Goal: Information Seeking & Learning: Find specific fact

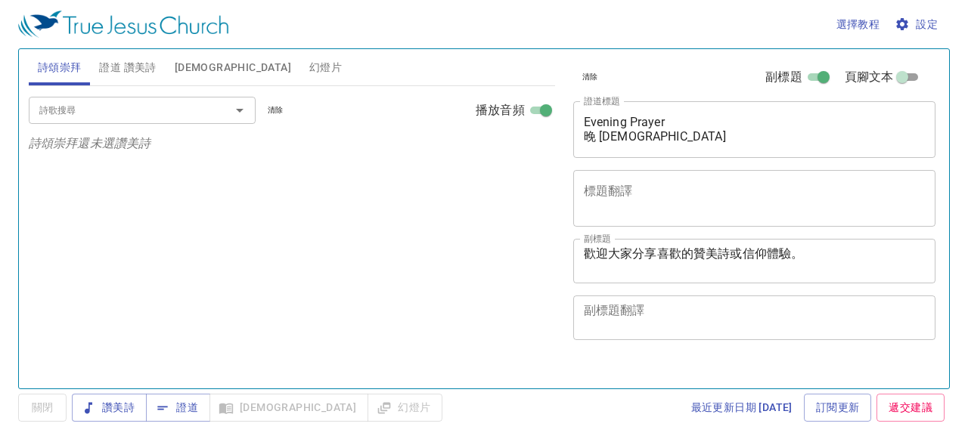
select select "1"
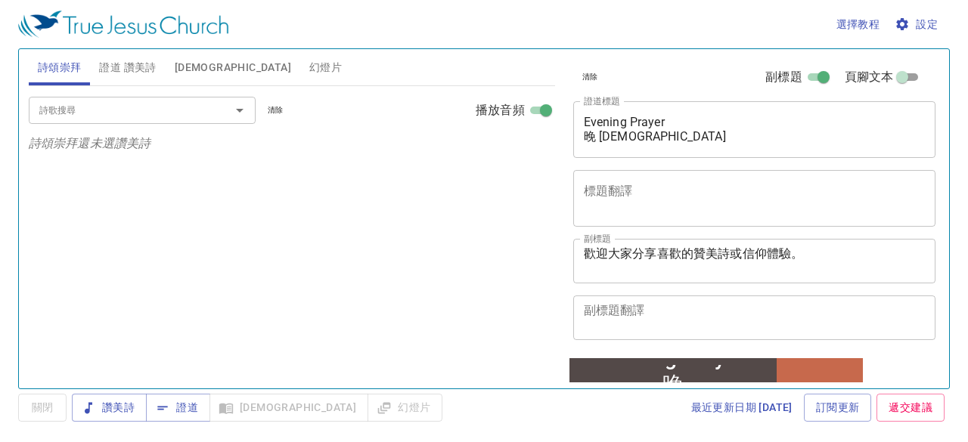
click at [146, 61] on span "證道 讚美詩" at bounding box center [127, 67] width 57 height 19
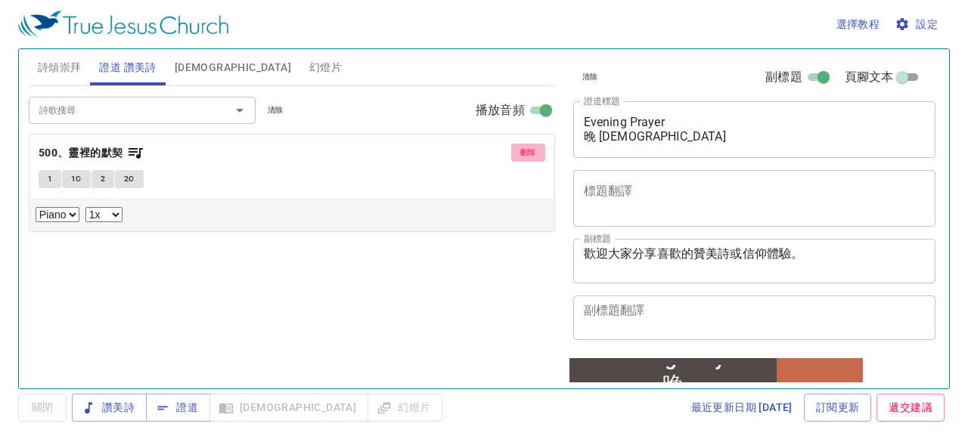
click at [530, 150] on span "刪除" at bounding box center [528, 153] width 16 height 14
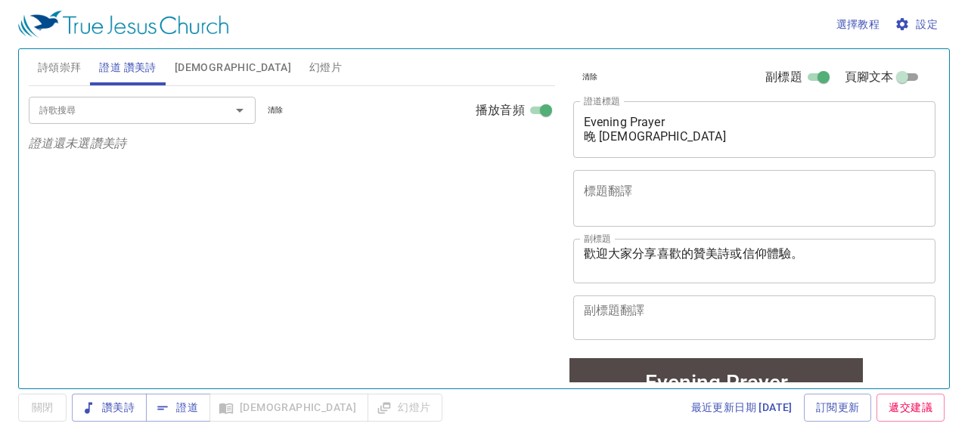
click at [184, 114] on input "詩歌搜尋" at bounding box center [119, 109] width 173 height 17
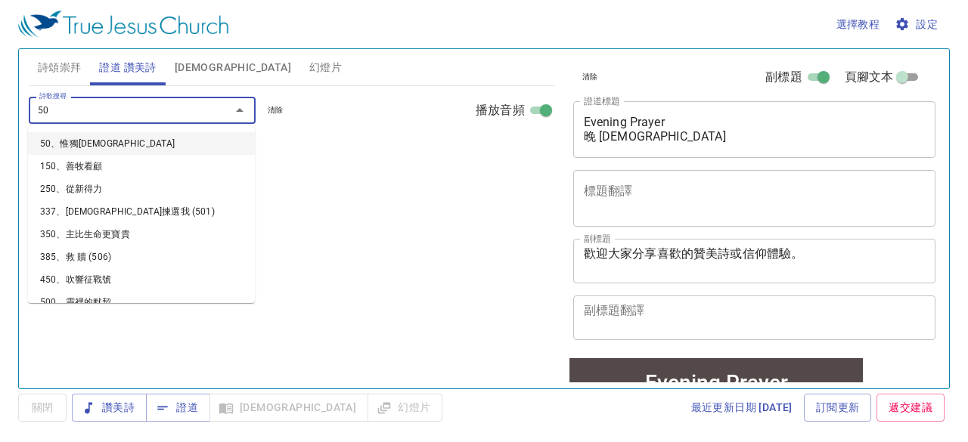
type input "502"
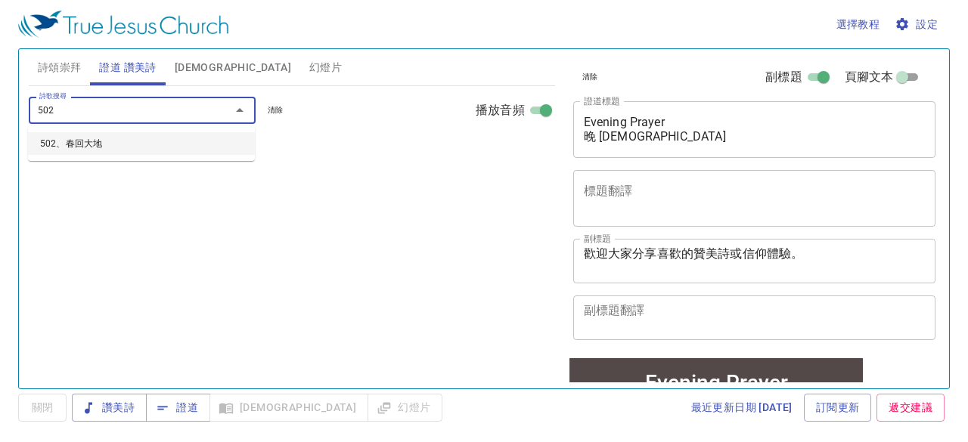
click at [112, 151] on li "502、春回大地" at bounding box center [141, 143] width 227 height 23
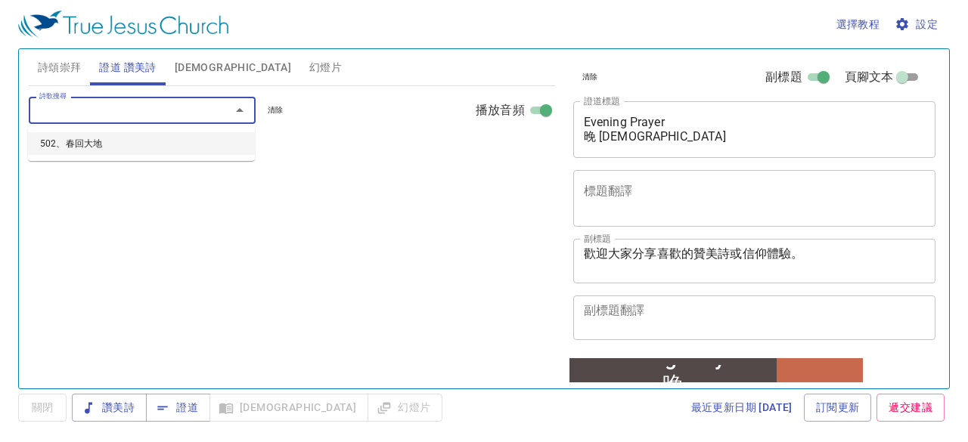
select select "1"
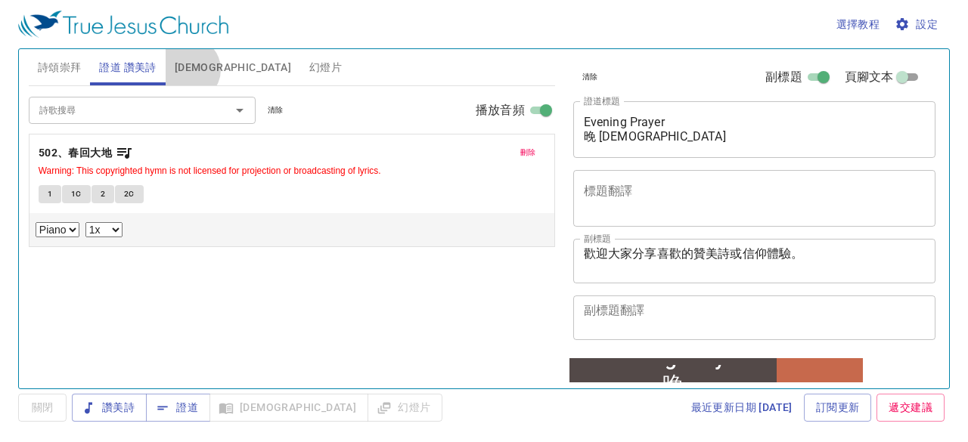
click at [189, 70] on span "聖經" at bounding box center [233, 67] width 116 height 19
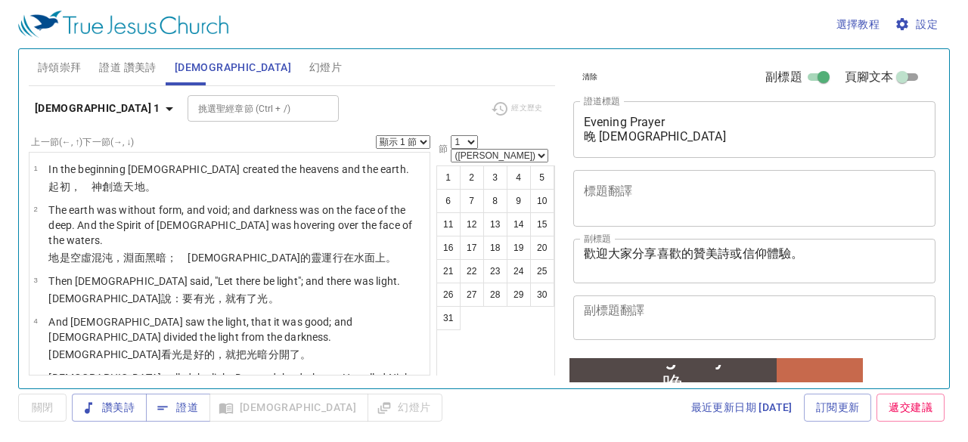
click at [160, 108] on icon "button" at bounding box center [169, 109] width 18 height 18
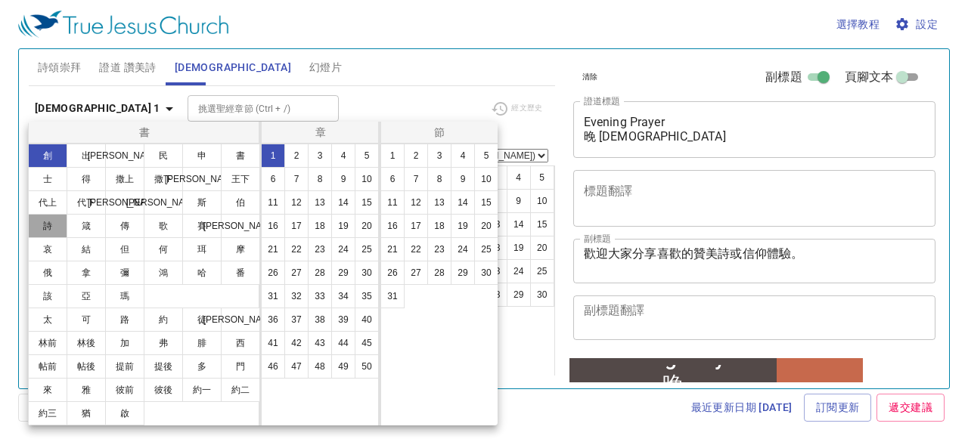
click at [56, 226] on button "詩" at bounding box center [47, 226] width 39 height 24
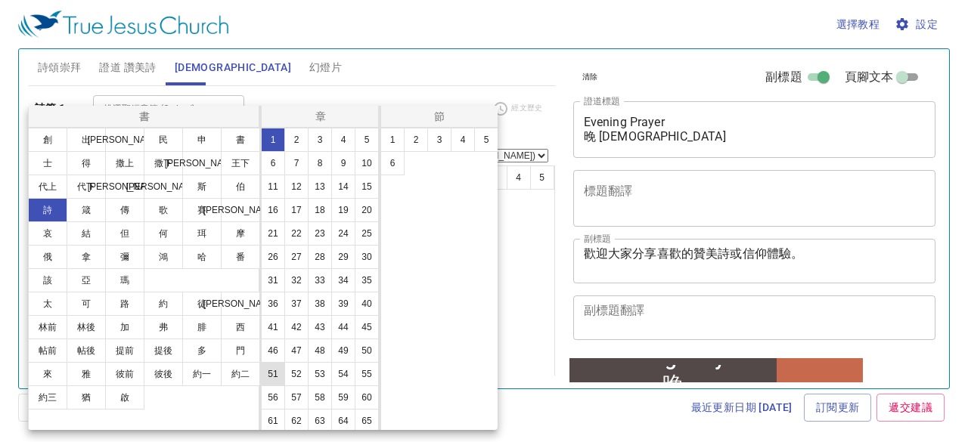
click at [285, 386] on button "51" at bounding box center [273, 374] width 24 height 24
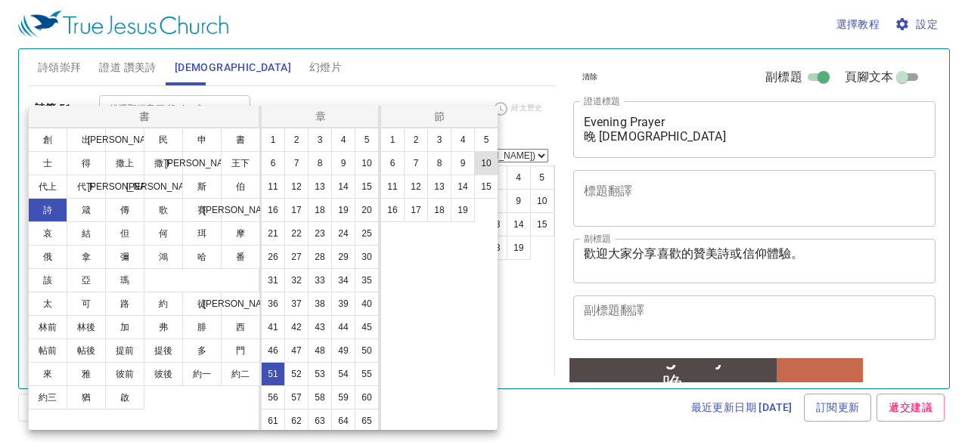
click at [488, 163] on button "10" at bounding box center [486, 163] width 24 height 24
select select "10"
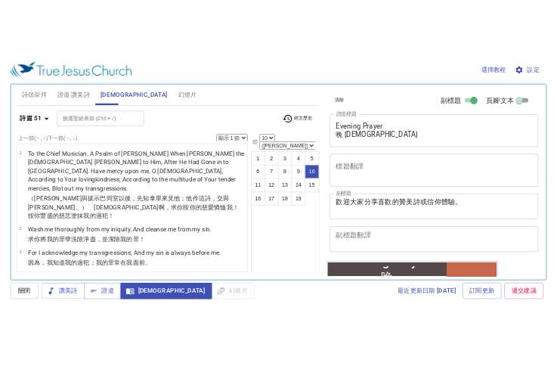
scroll to position [418, 0]
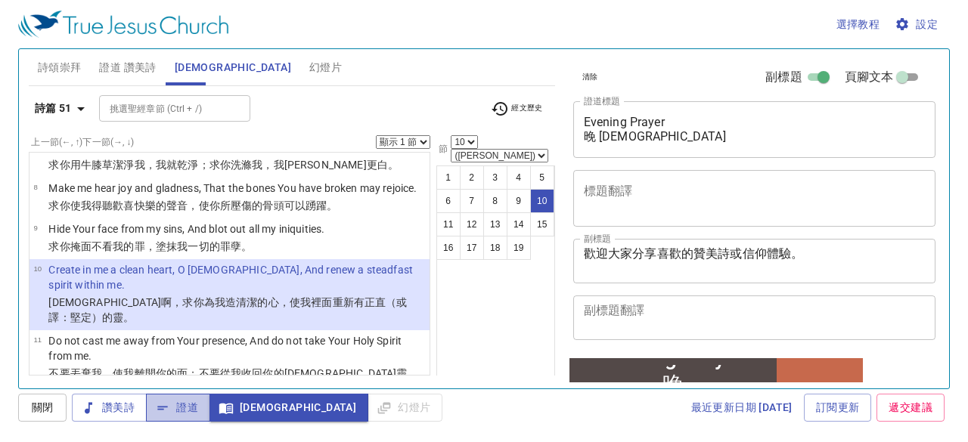
click at [194, 408] on span "證道" at bounding box center [178, 407] width 40 height 19
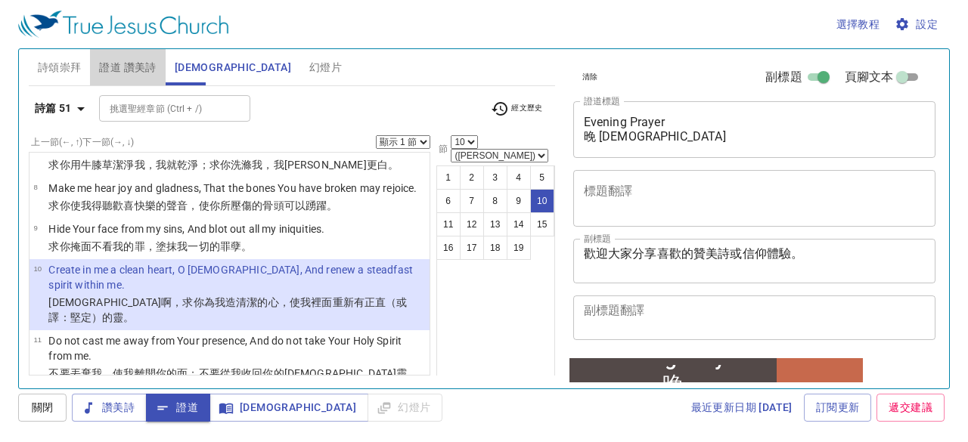
click at [119, 73] on span "證道 讚美詩" at bounding box center [127, 67] width 57 height 19
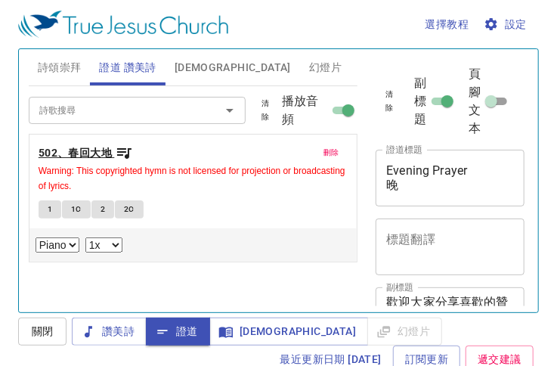
click at [101, 148] on b "502、春回大地" at bounding box center [75, 153] width 73 height 19
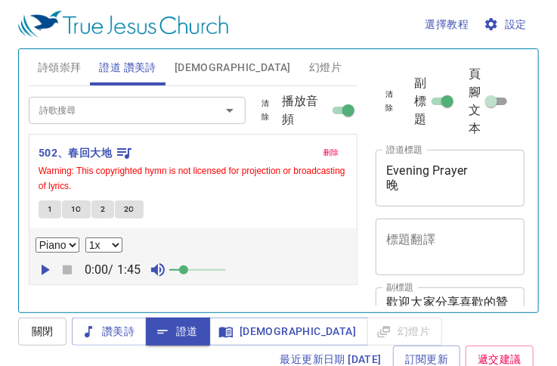
click at [51, 211] on button "1" at bounding box center [50, 209] width 23 height 18
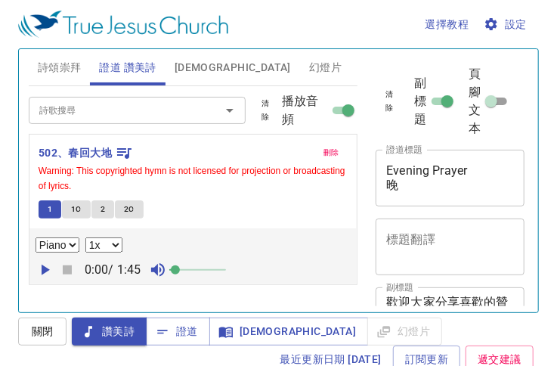
click at [178, 268] on span at bounding box center [175, 269] width 9 height 9
click at [45, 271] on icon "button" at bounding box center [45, 270] width 18 height 18
click at [73, 209] on span "1C" at bounding box center [76, 210] width 11 height 14
click at [102, 207] on span "2" at bounding box center [103, 210] width 5 height 14
click at [132, 206] on span "2C" at bounding box center [129, 210] width 11 height 14
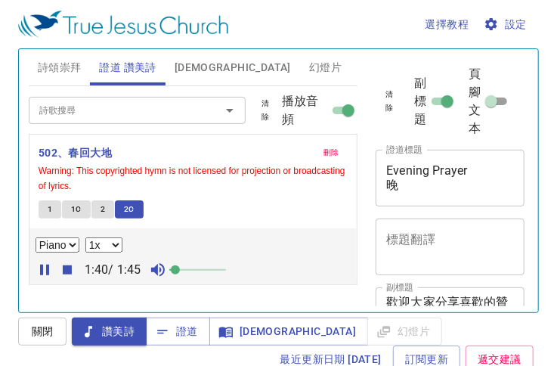
click at [54, 205] on button "1" at bounding box center [50, 209] width 23 height 18
click at [67, 267] on icon "button" at bounding box center [67, 269] width 9 height 9
click at [43, 265] on icon "button" at bounding box center [46, 270] width 8 height 11
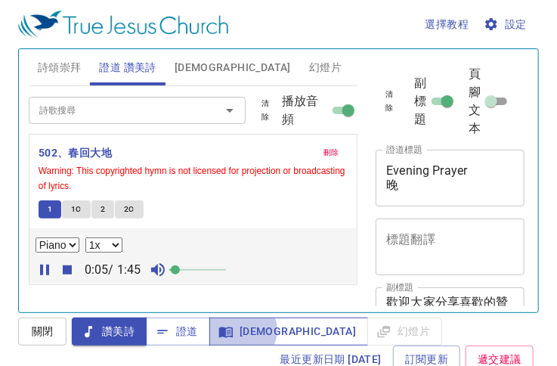
click at [240, 330] on span "聖經" at bounding box center [289, 331] width 135 height 19
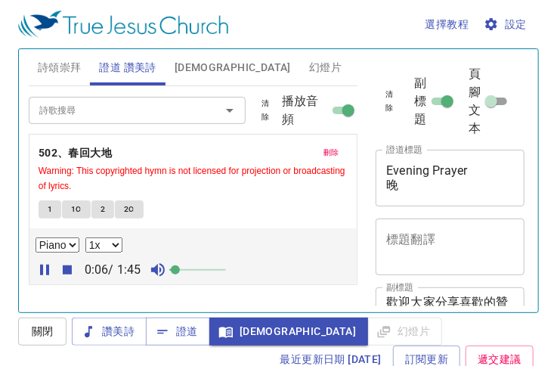
click at [179, 67] on span "聖經" at bounding box center [233, 67] width 116 height 19
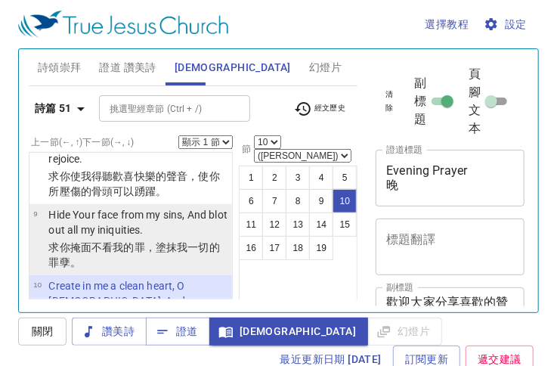
scroll to position [947, 0]
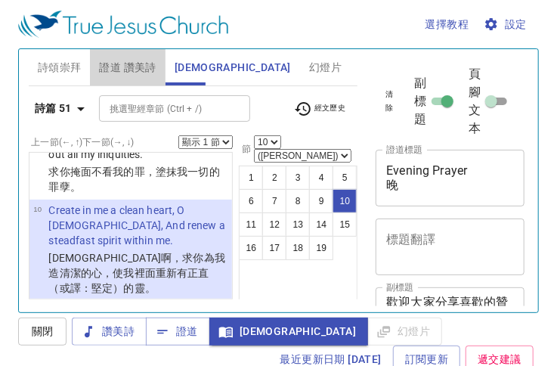
click at [104, 66] on span "證道 讚美詩" at bounding box center [127, 67] width 57 height 19
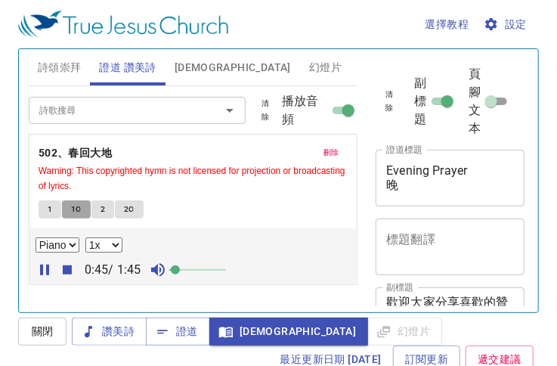
click at [77, 208] on span "1C" at bounding box center [76, 210] width 11 height 14
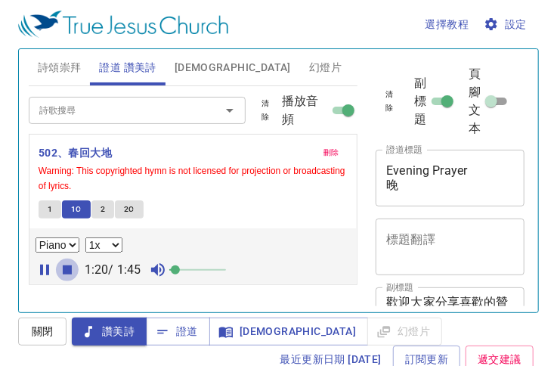
drag, startPoint x: 68, startPoint y: 270, endPoint x: 79, endPoint y: 256, distance: 18.3
click at [68, 269] on icon "button" at bounding box center [67, 269] width 9 height 9
